Goal: Transaction & Acquisition: Purchase product/service

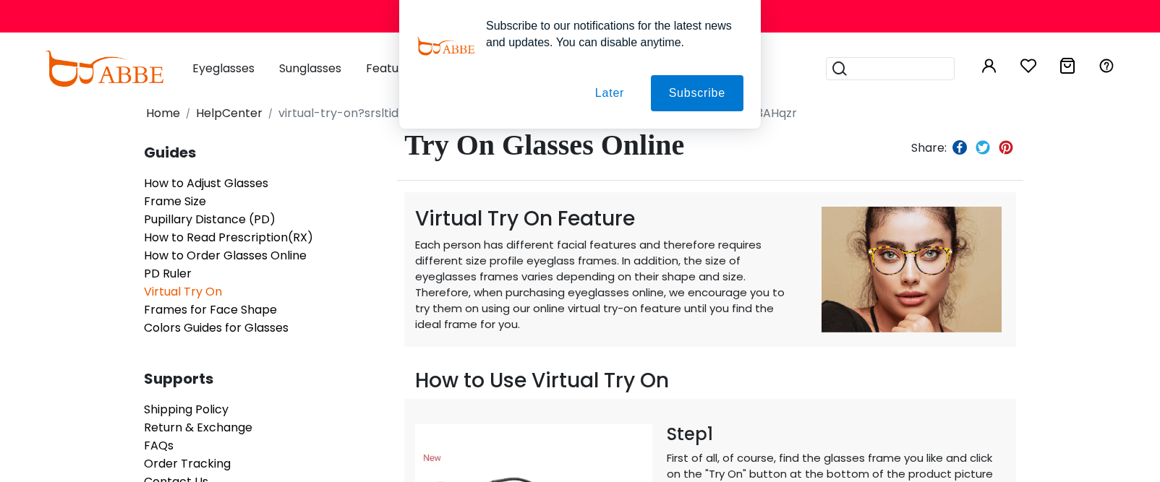
scroll to position [7, 0]
click at [601, 93] on button "Later" at bounding box center [609, 93] width 65 height 36
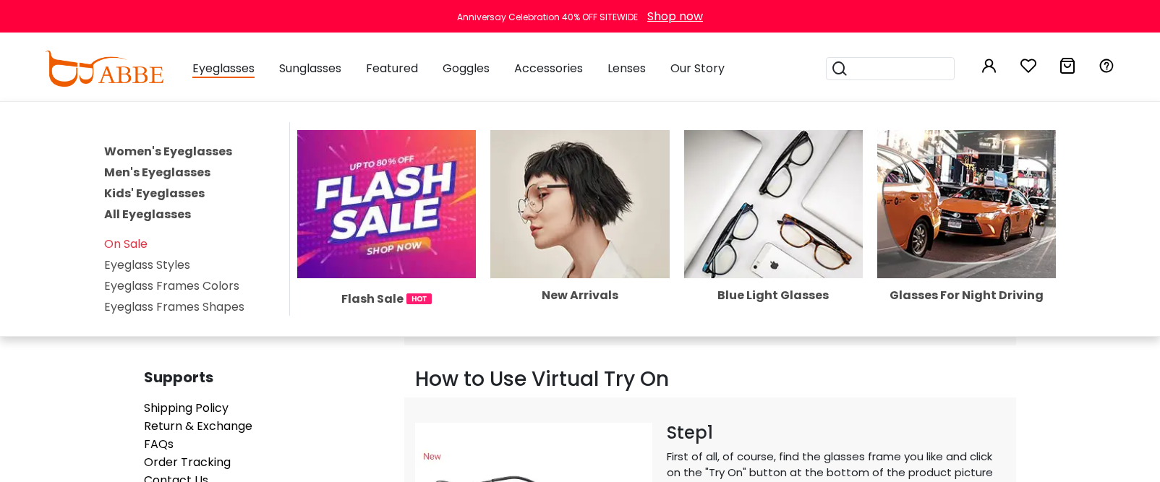
scroll to position [5, 0]
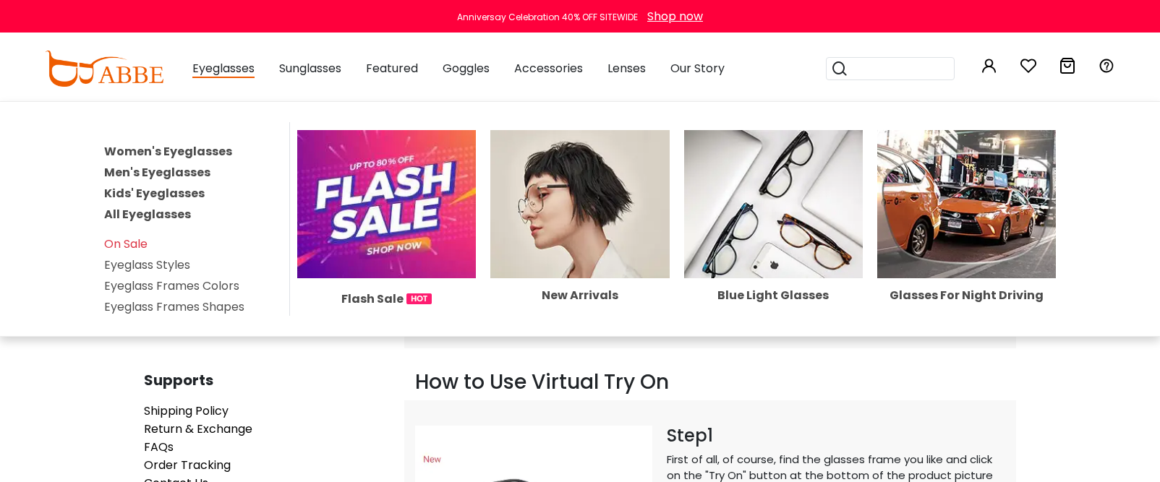
click at [176, 174] on link "Men's Eyeglasses" at bounding box center [157, 172] width 106 height 17
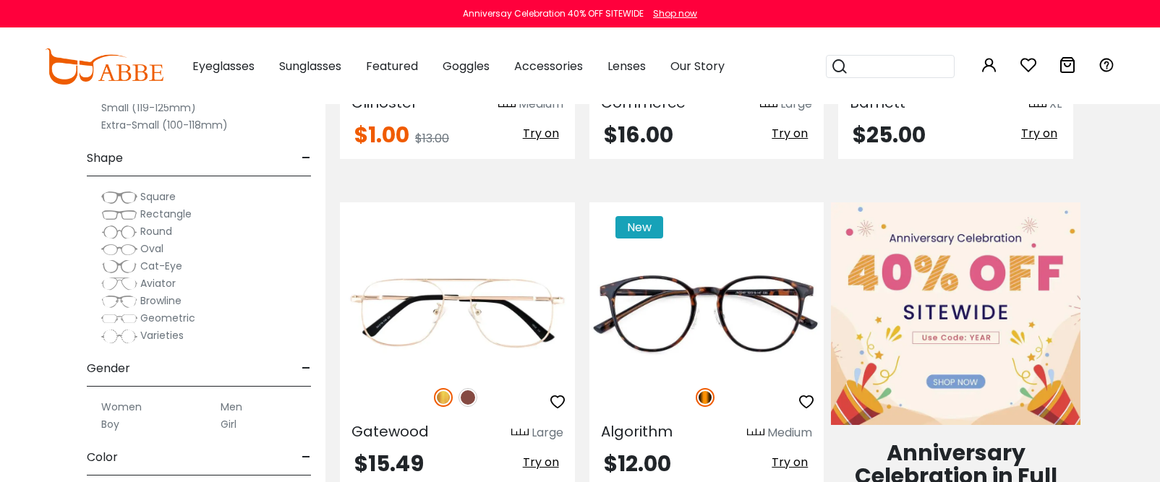
scroll to position [505, 0]
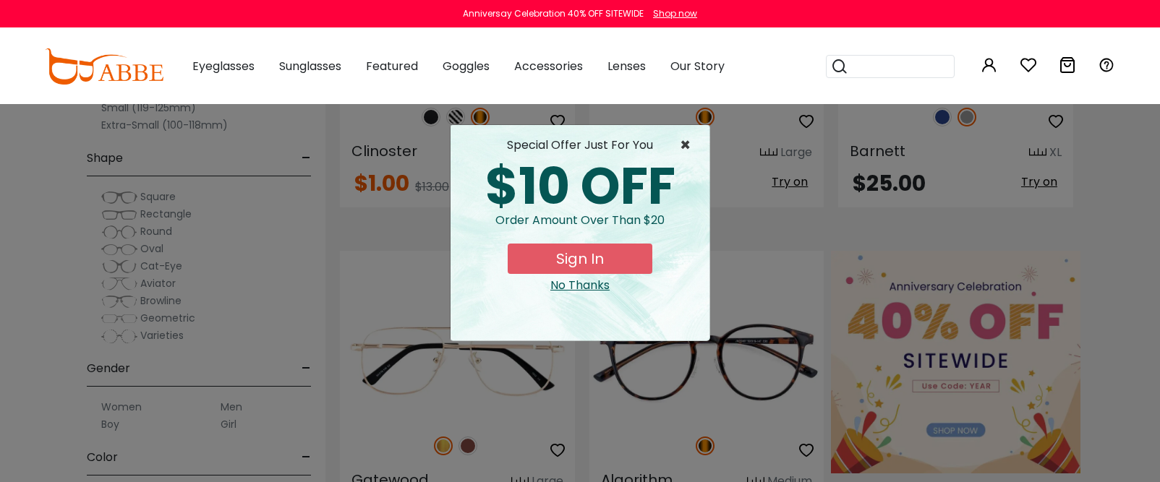
click at [693, 145] on span "×" at bounding box center [689, 145] width 18 height 17
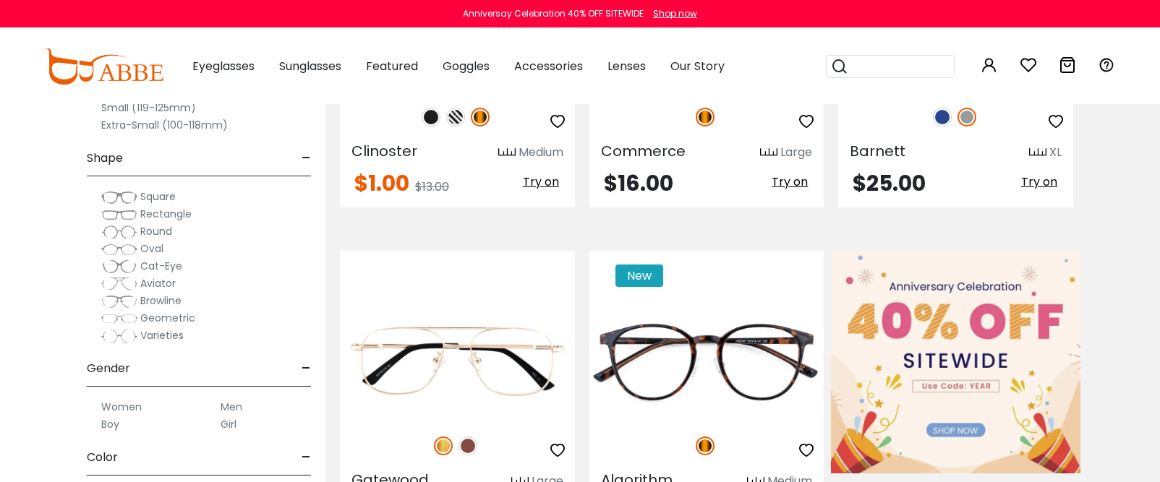
click at [898, 73] on input "search" at bounding box center [898, 67] width 101 height 22
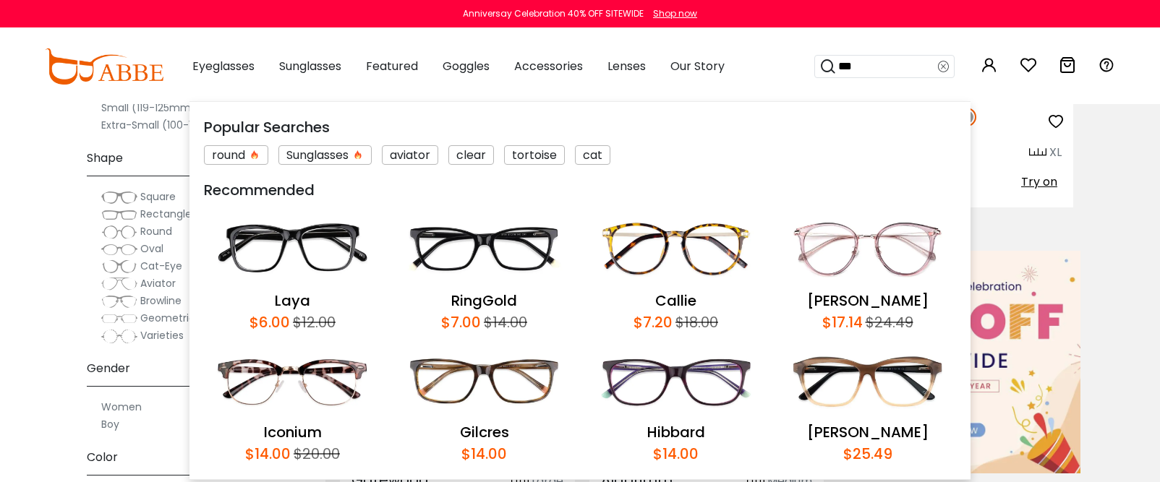
type input "****"
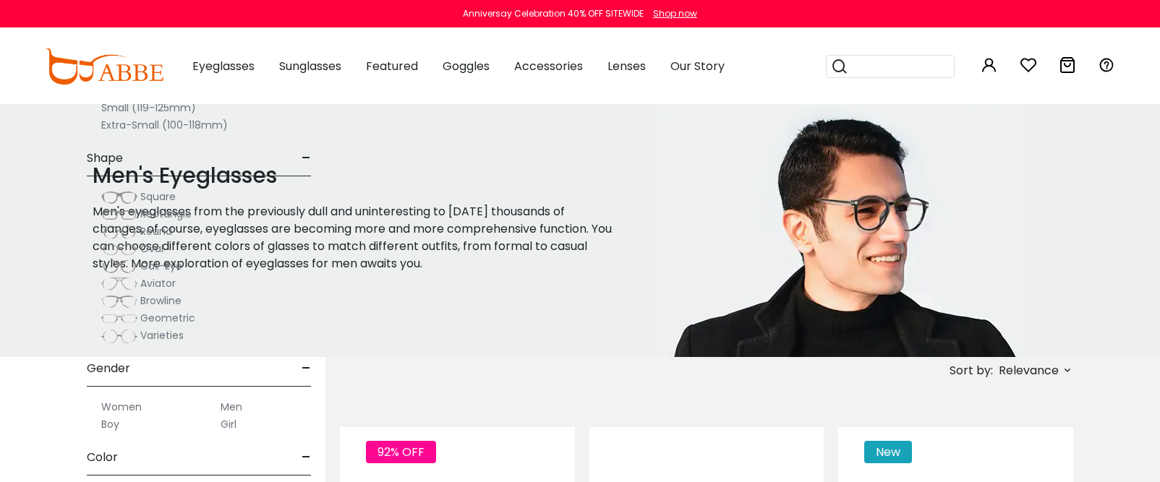
scroll to position [539, 0]
